Goal: Communication & Community: Answer question/provide support

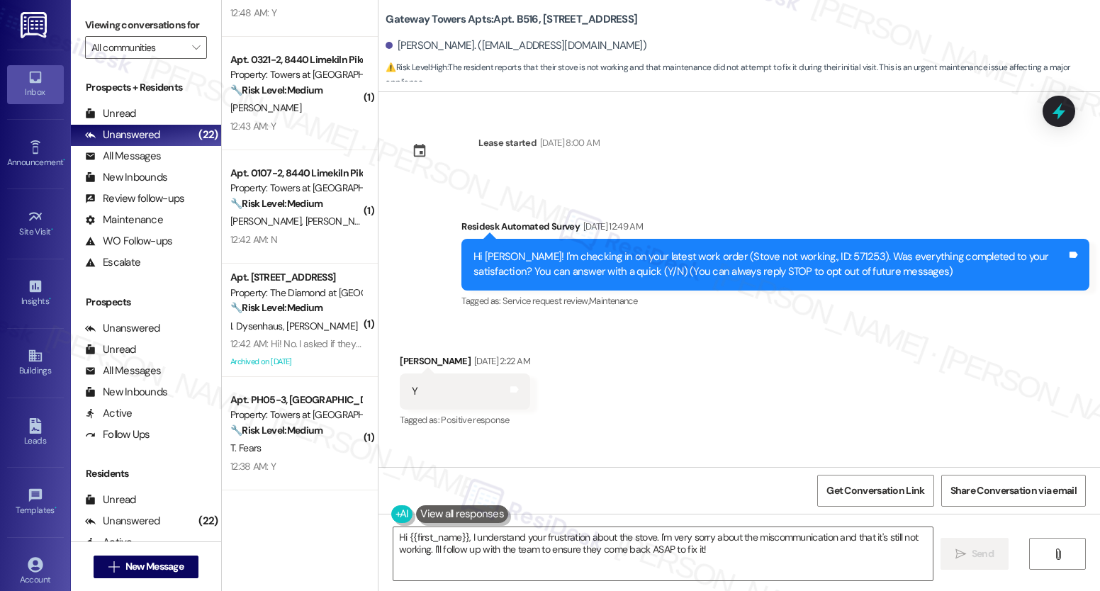
scroll to position [2612, 0]
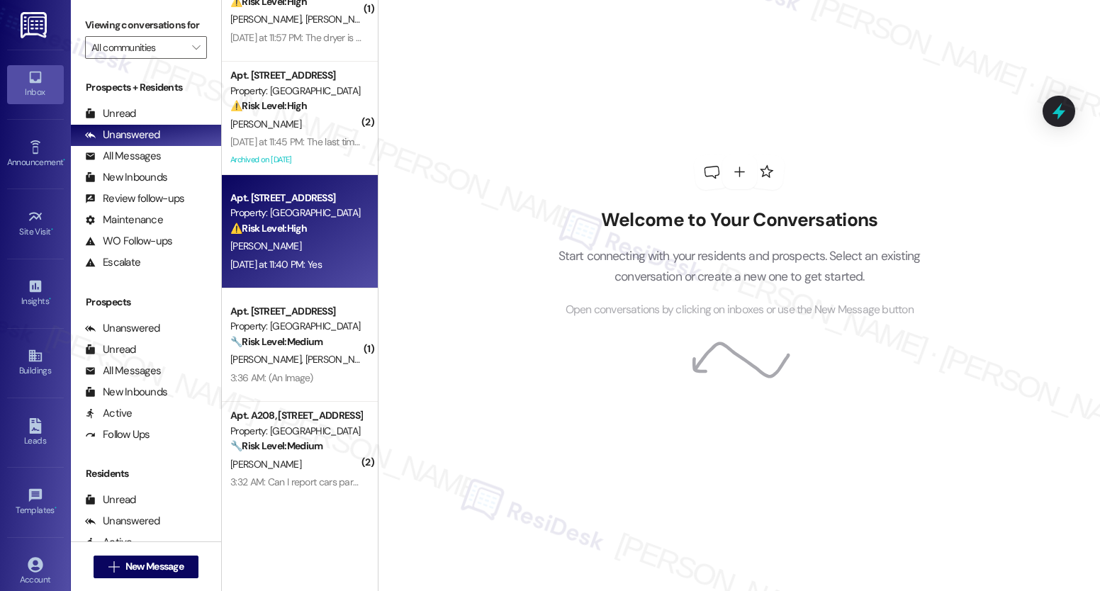
scroll to position [1263, 0]
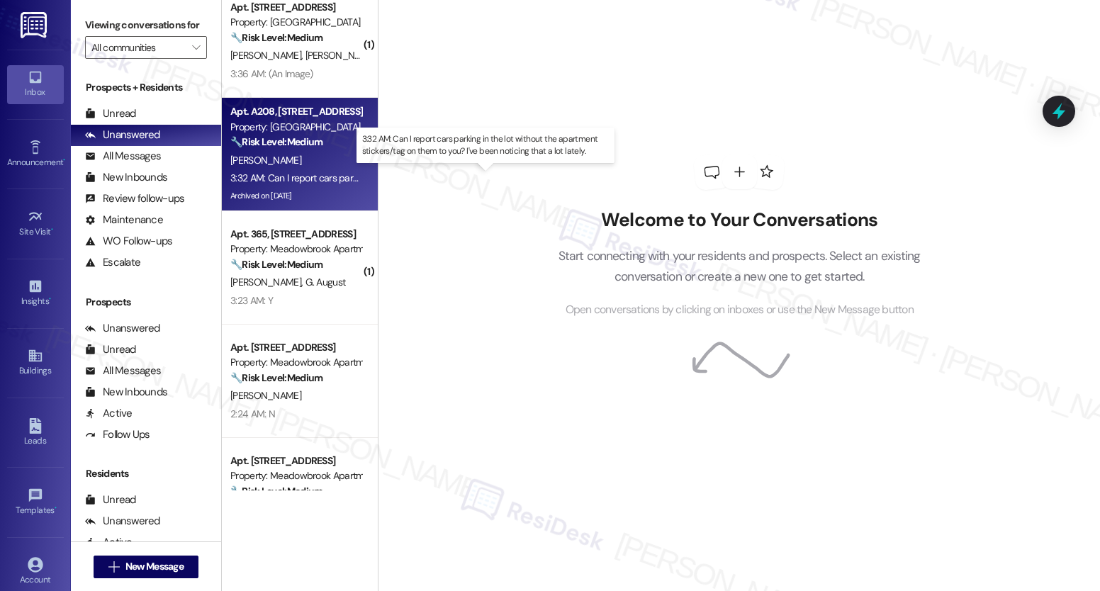
click at [323, 177] on div "3:32 AM: Can I report cars parking in the lot without the apartment stickers/ta…" at bounding box center [492, 178] width 525 height 13
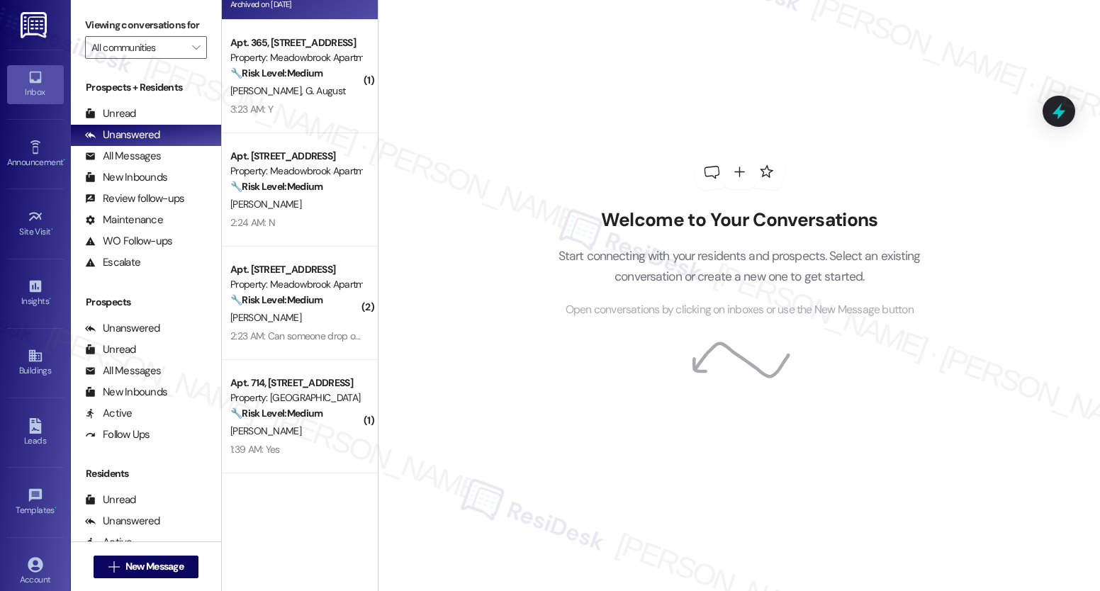
scroll to position [1751, 0]
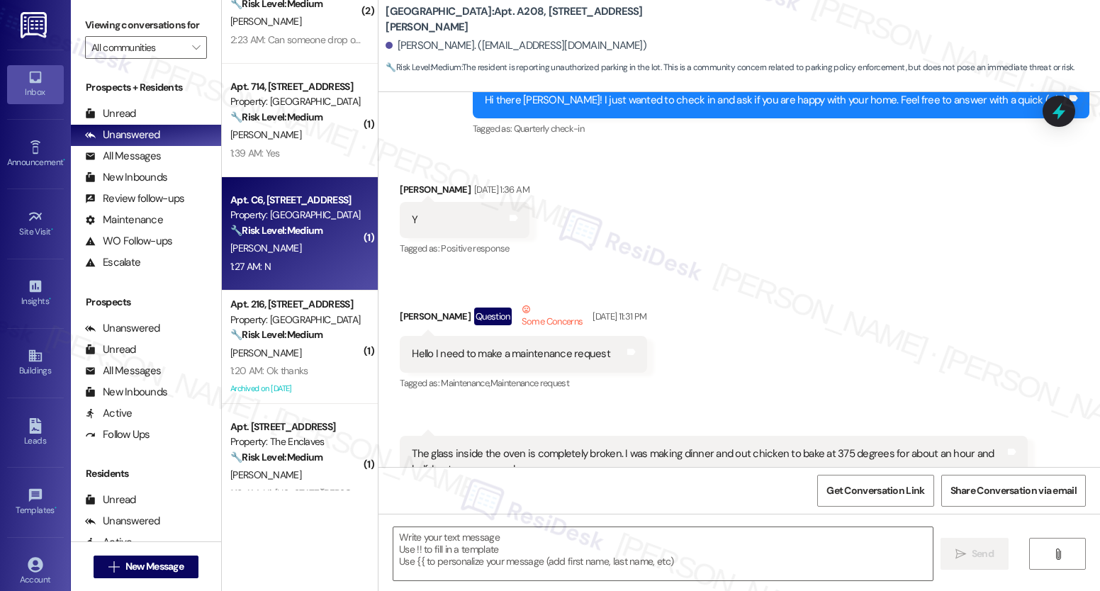
type textarea "Fetching suggested responses. Please feel free to read through the conversation…"
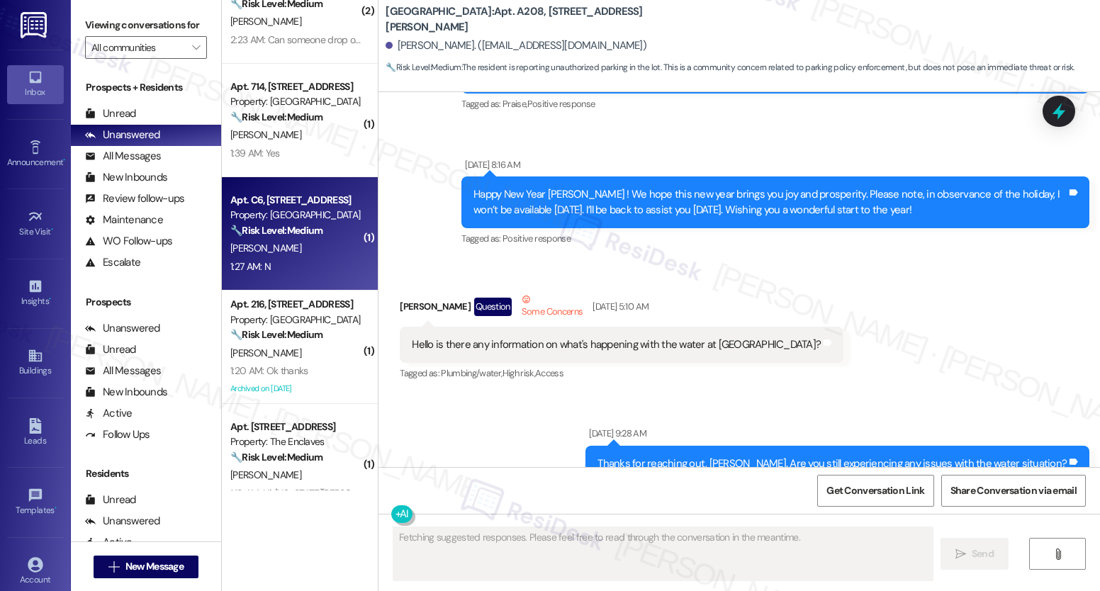
scroll to position [11953, 0]
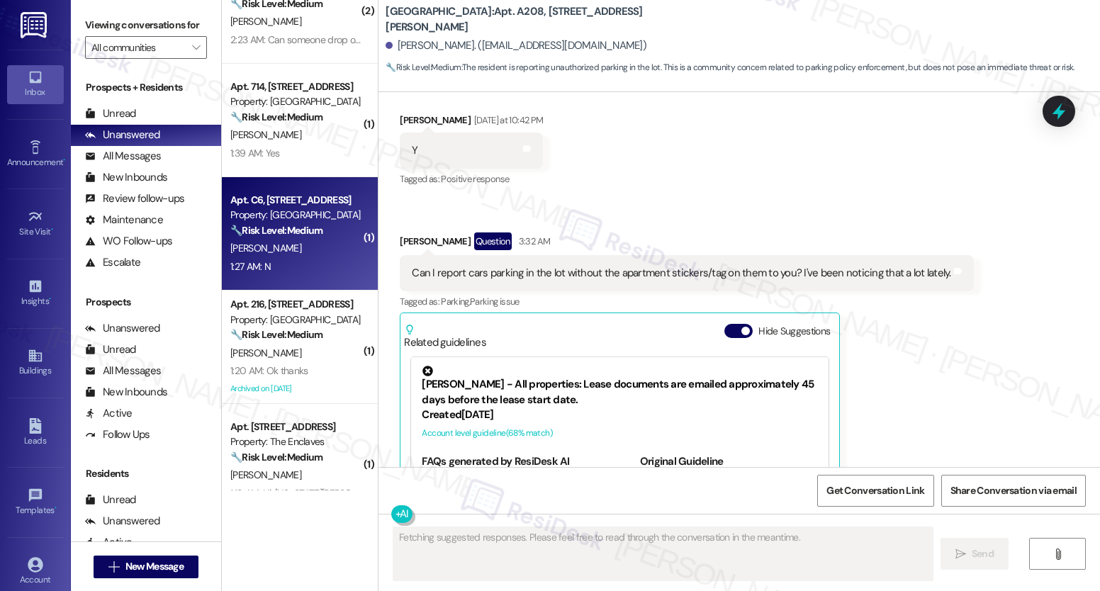
click at [288, 245] on div "[PERSON_NAME]" at bounding box center [296, 249] width 134 height 18
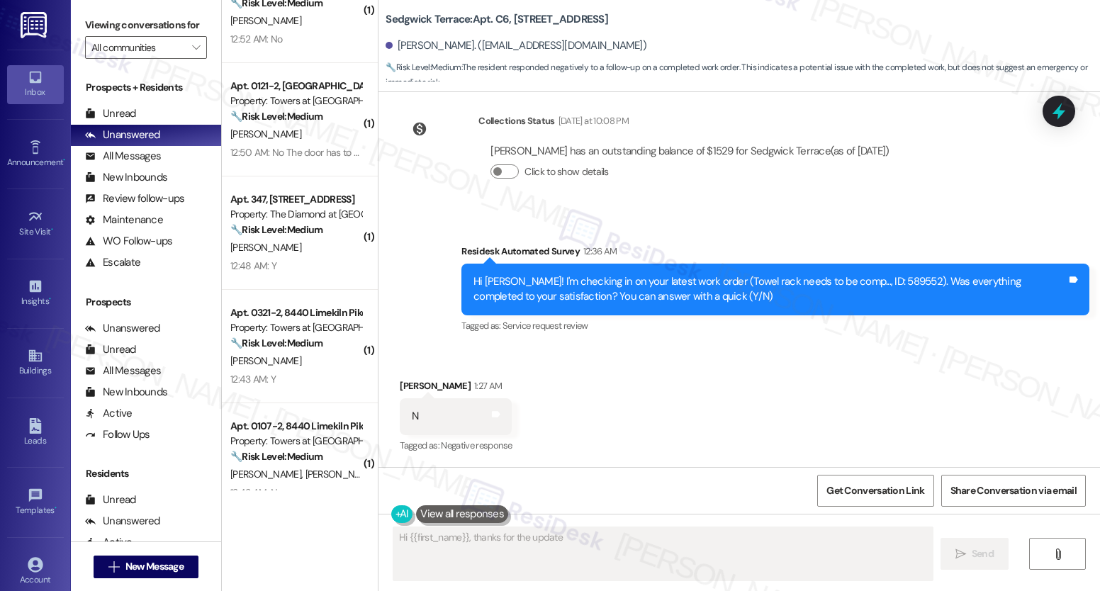
scroll to position [2422, 0]
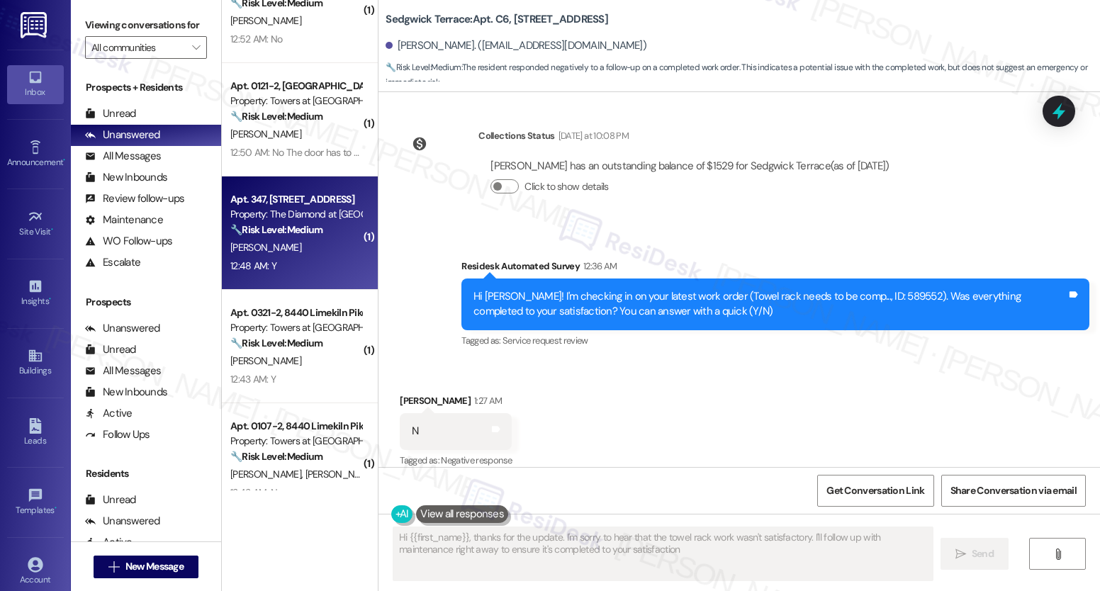
type textarea "Hi {{first_name}}, thanks for the update. I'm sorry to hear that the towel rack…"
click at [291, 240] on div "[PERSON_NAME]" at bounding box center [296, 248] width 134 height 18
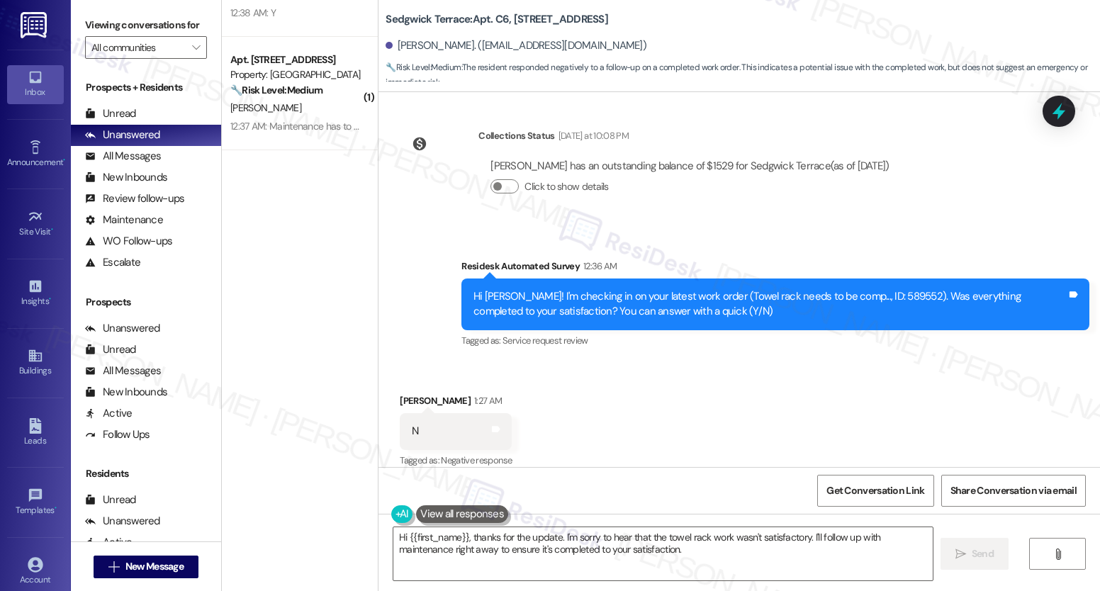
type textarea "Fetching suggested responses. Please feel free to read through the conversation…"
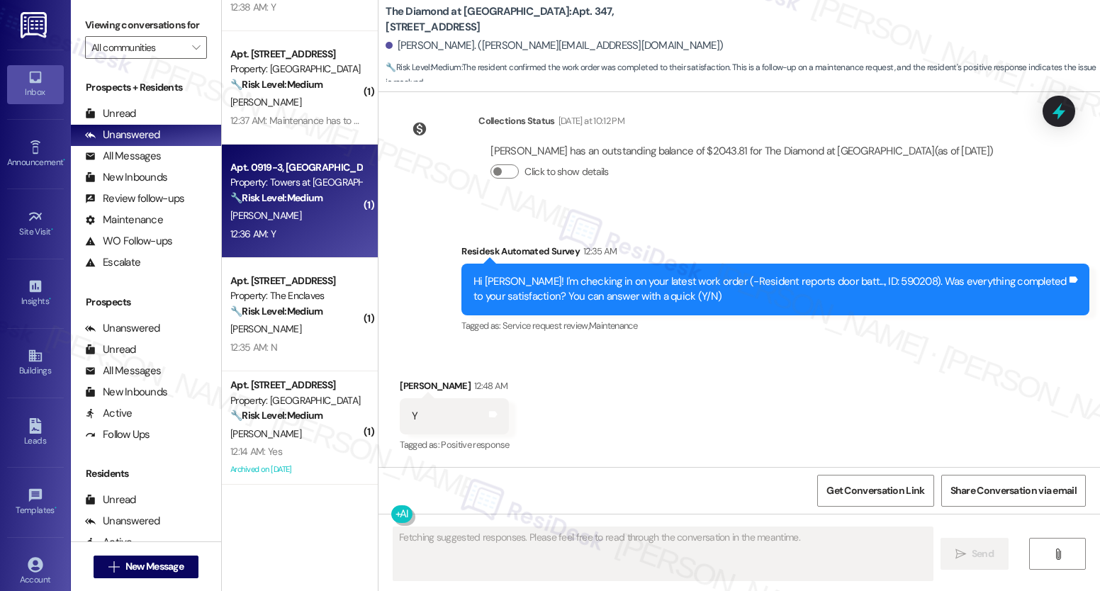
scroll to position [3862, 0]
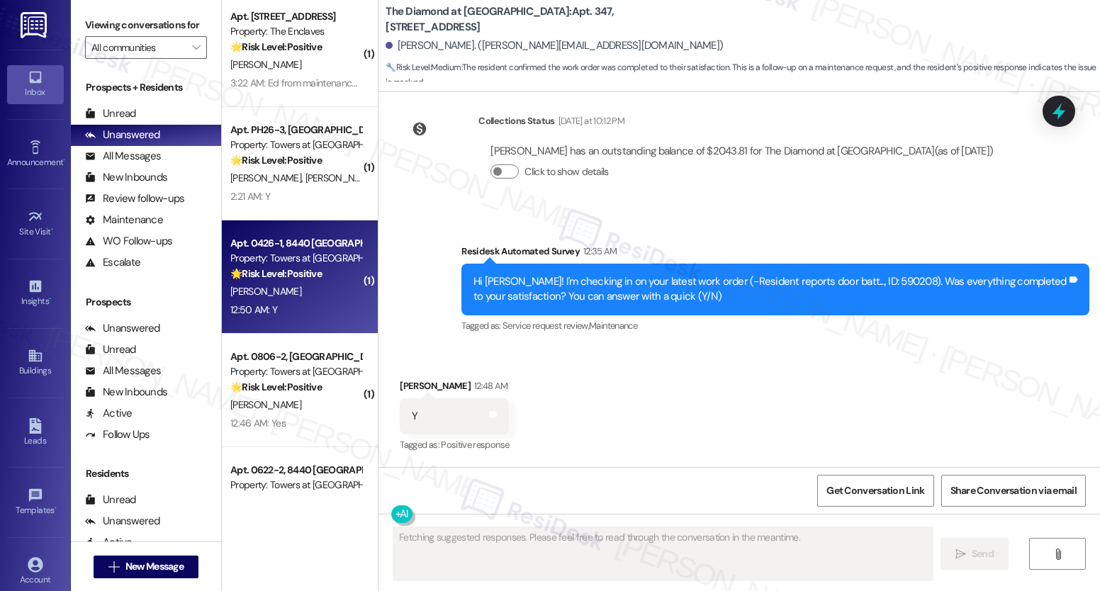
click at [295, 294] on div "[PERSON_NAME]" at bounding box center [296, 292] width 134 height 18
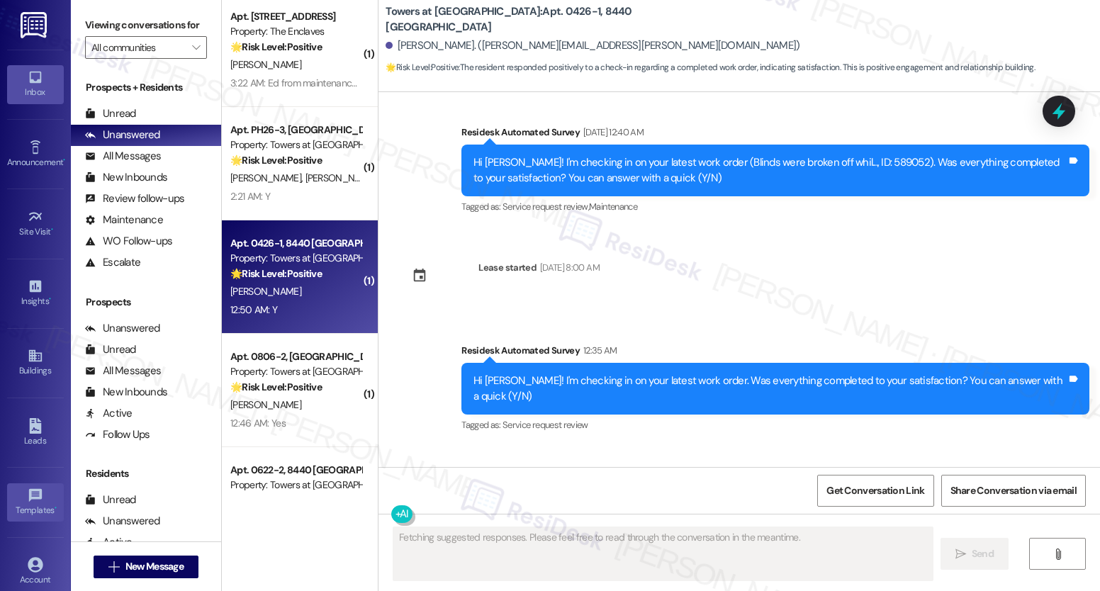
scroll to position [5258, 0]
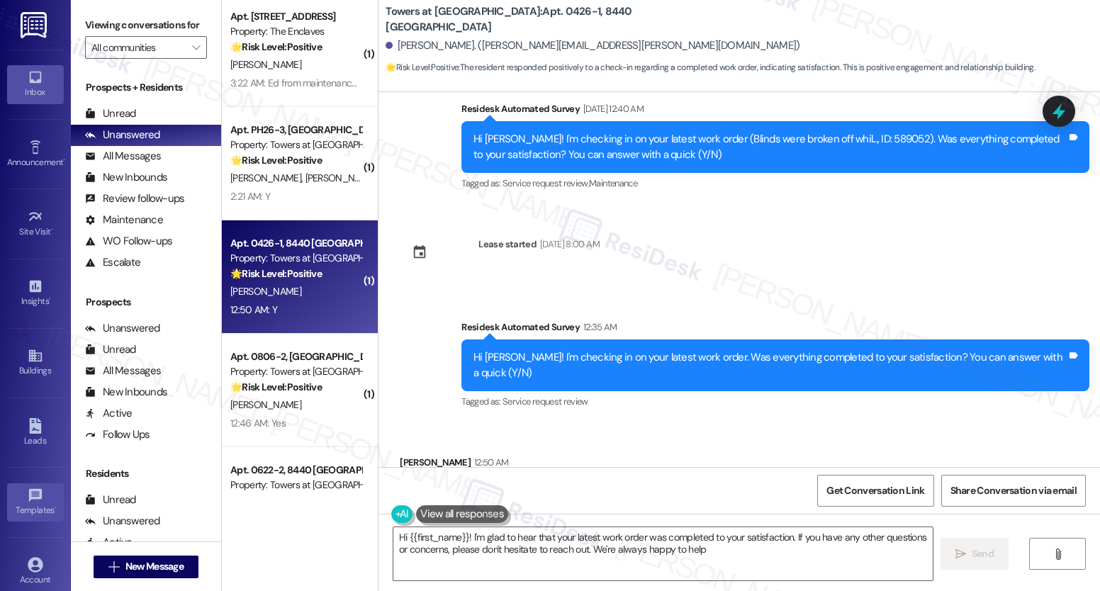
type textarea "Hi {{first_name}}! I'm glad to hear that your latest work order was completed t…"
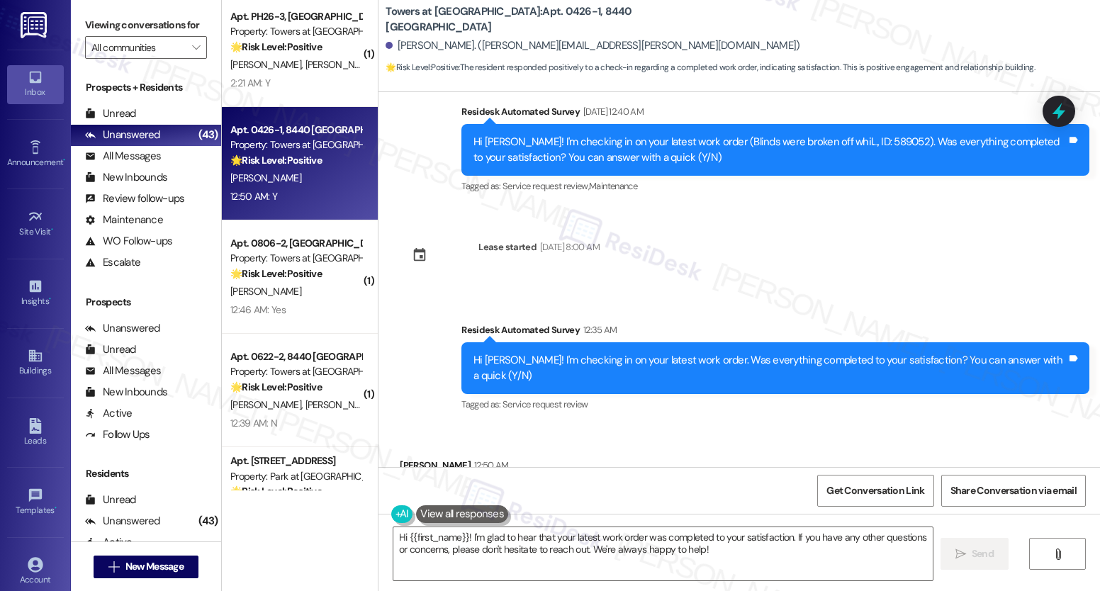
scroll to position [5259, 0]
